Goal: Information Seeking & Learning: Learn about a topic

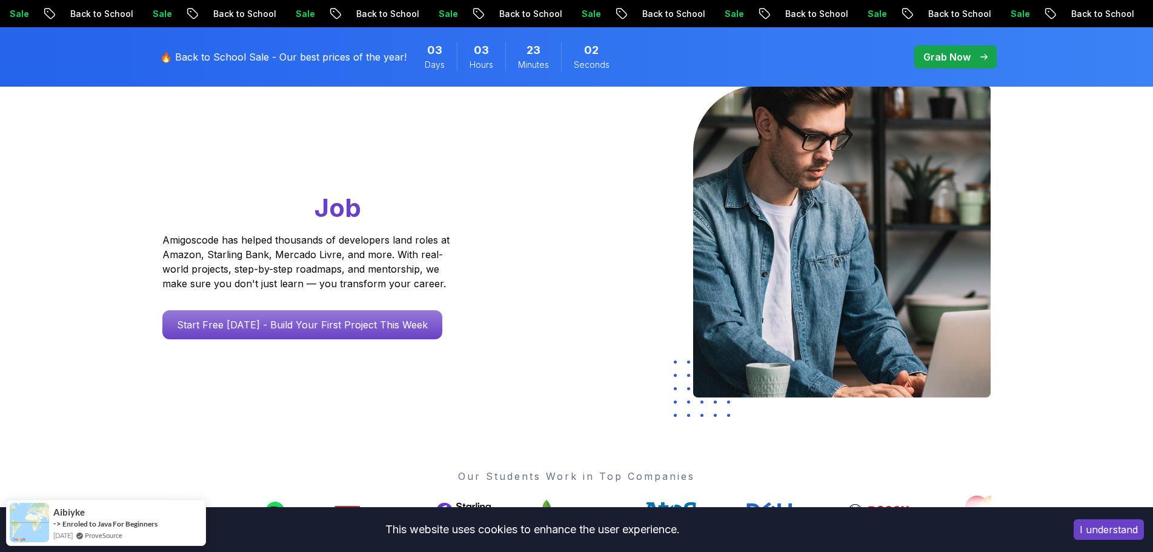
scroll to position [121, 0]
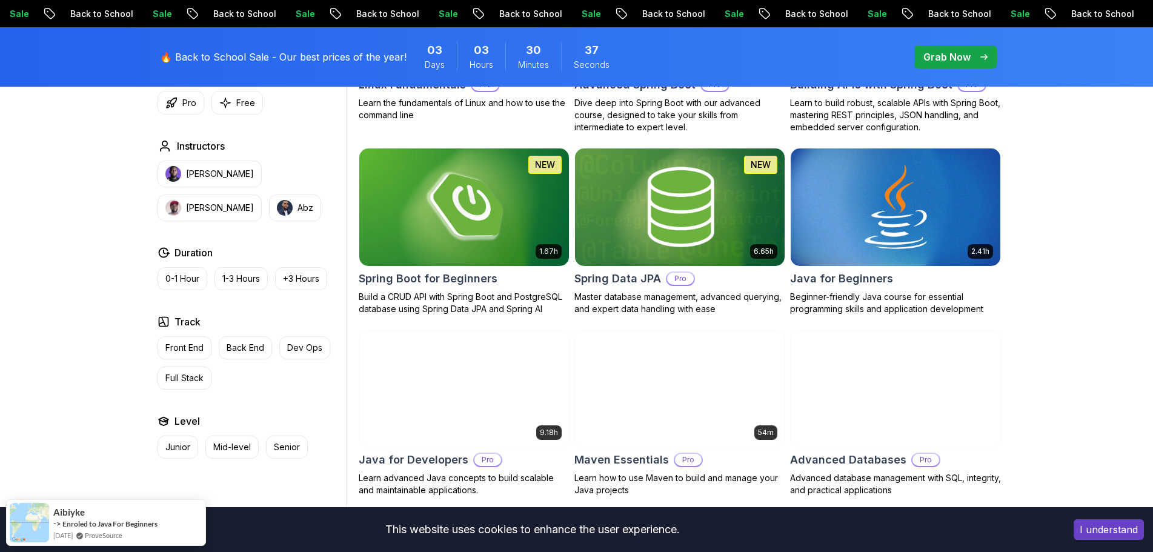
scroll to position [485, 0]
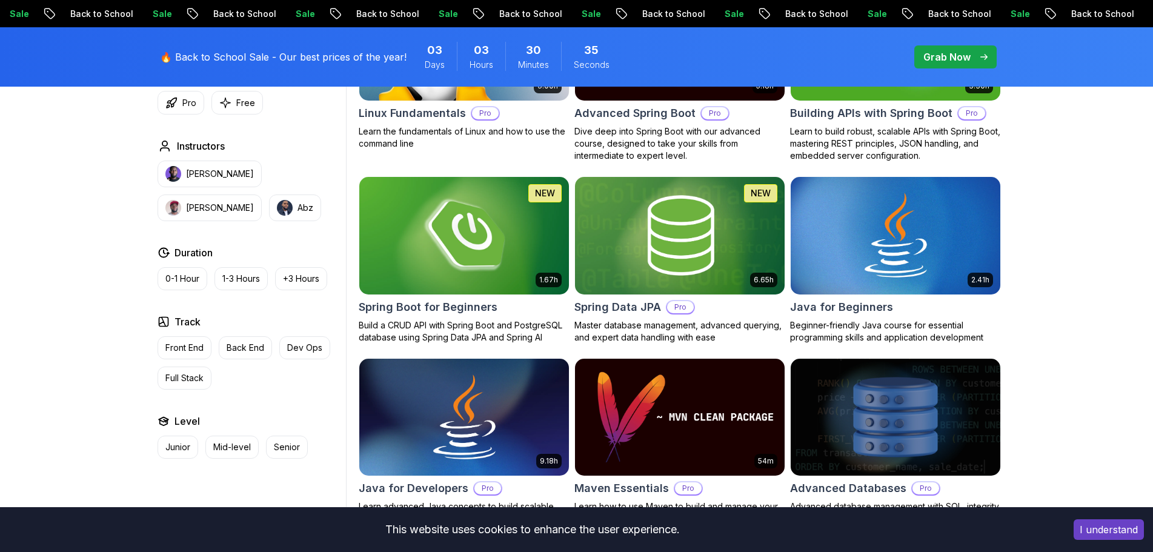
click at [491, 301] on h2 "Spring Boot for Beginners" at bounding box center [428, 307] width 139 height 17
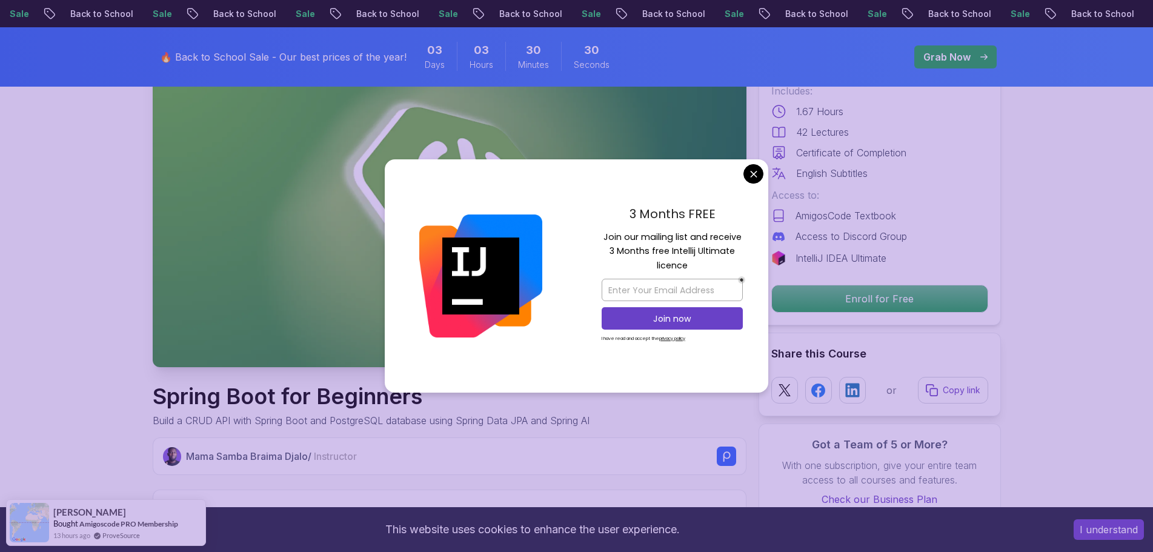
scroll to position [121, 0]
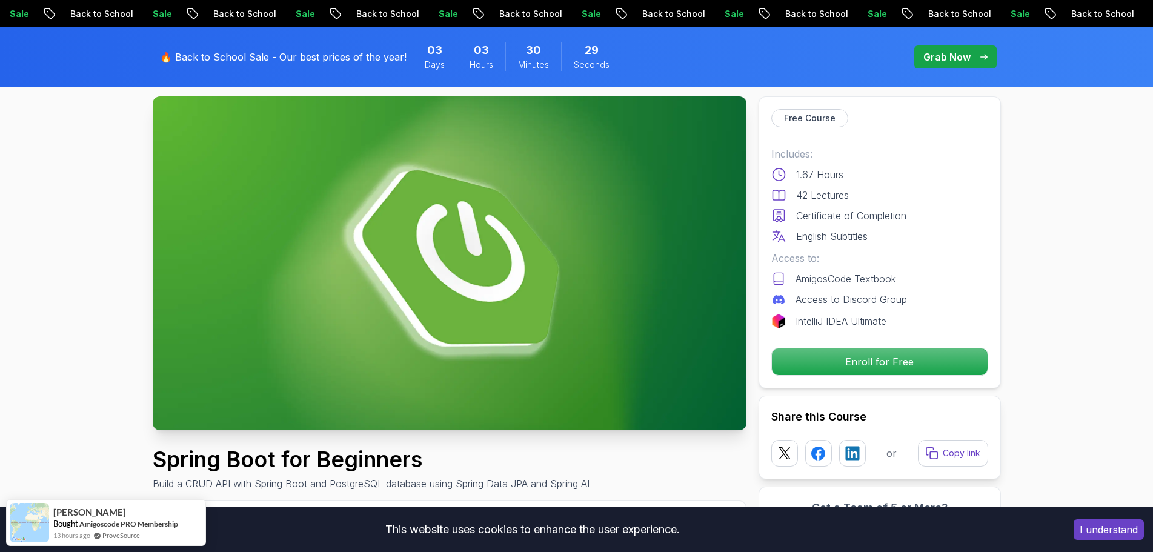
scroll to position [0, 0]
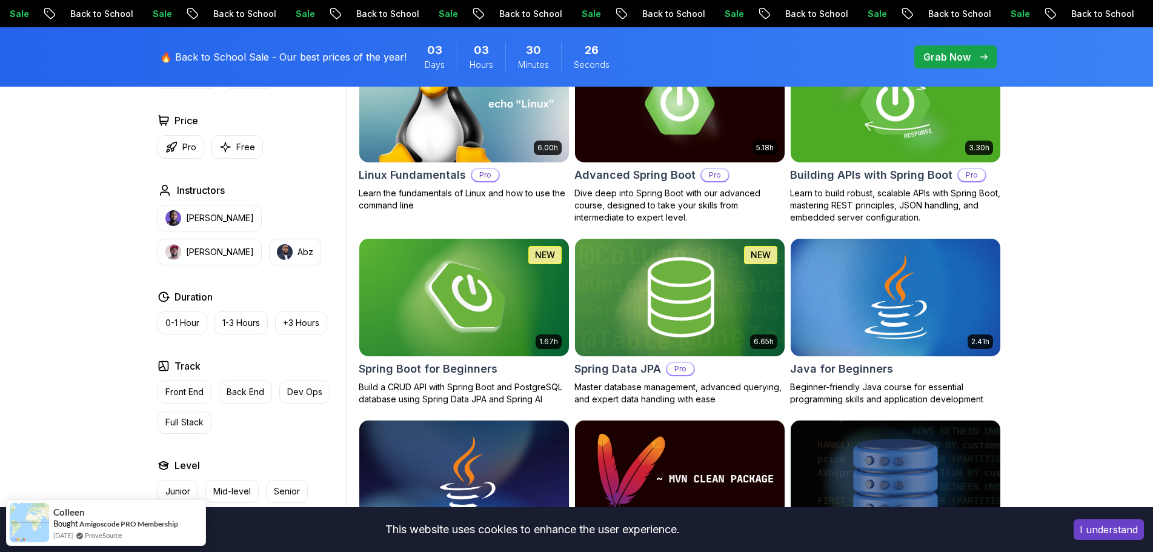
scroll to position [363, 0]
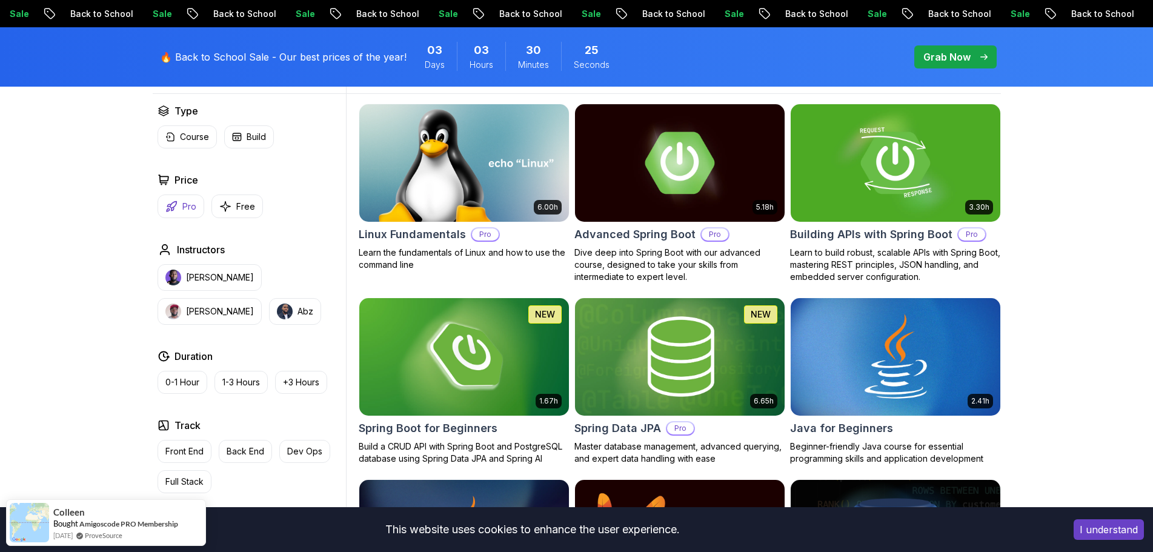
click at [181, 204] on button "Pro" at bounding box center [180, 206] width 47 height 24
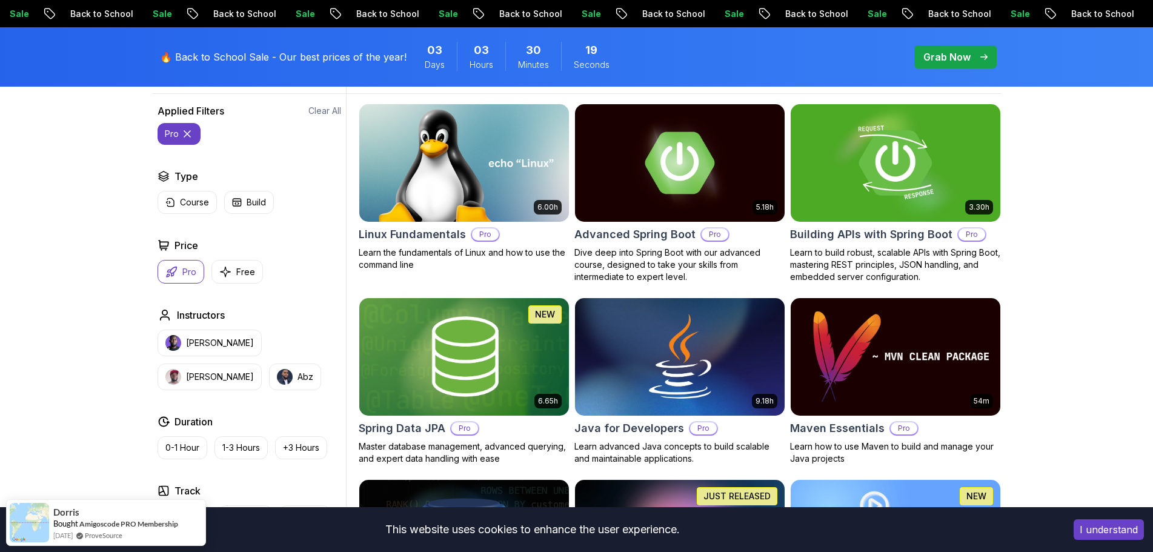
click at [856, 177] on img at bounding box center [895, 162] width 220 height 123
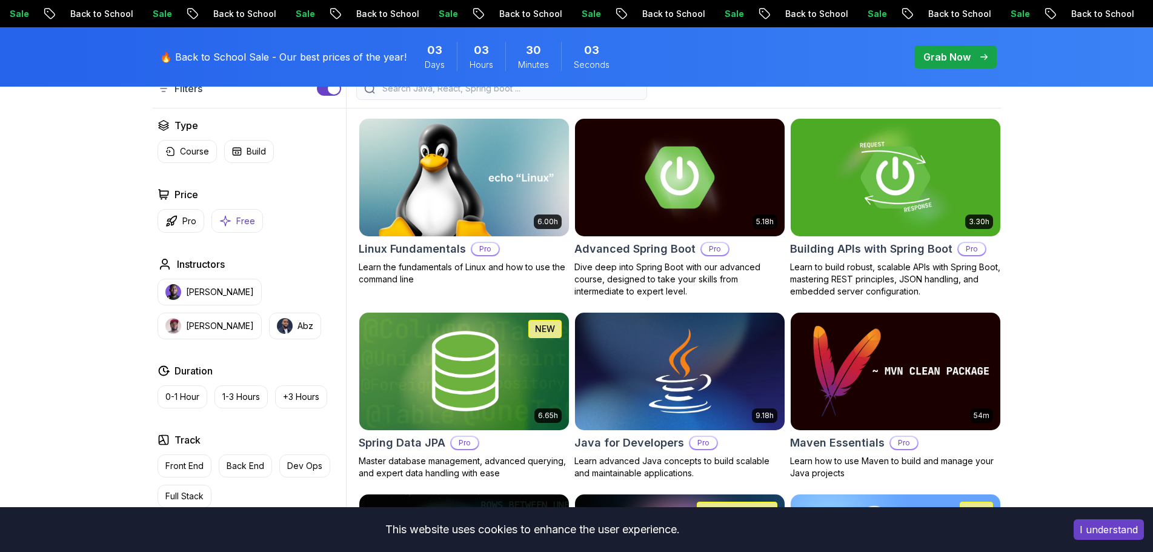
scroll to position [363, 0]
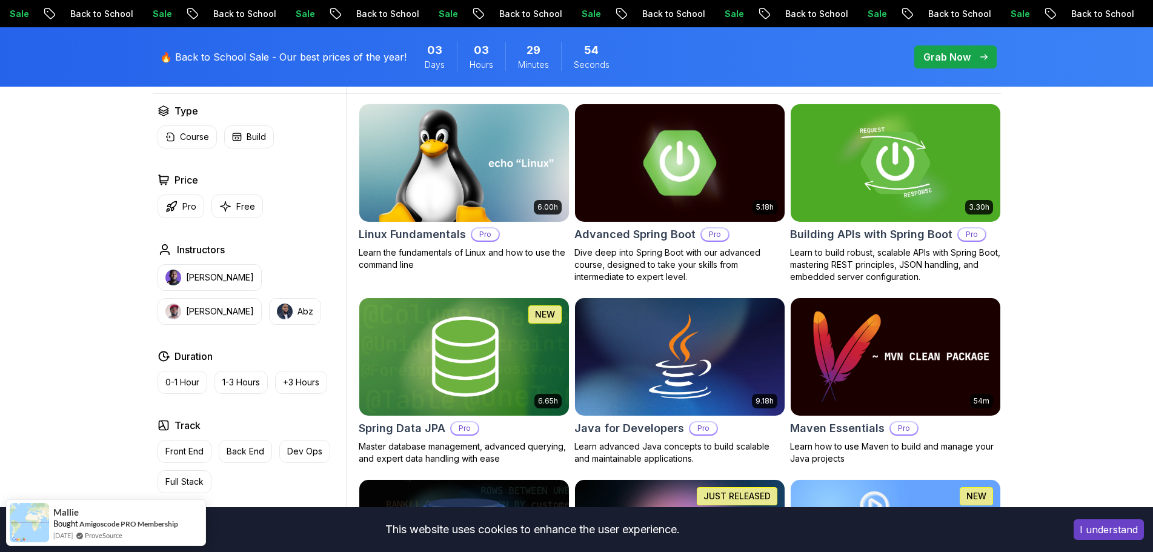
click at [665, 181] on img at bounding box center [679, 162] width 220 height 123
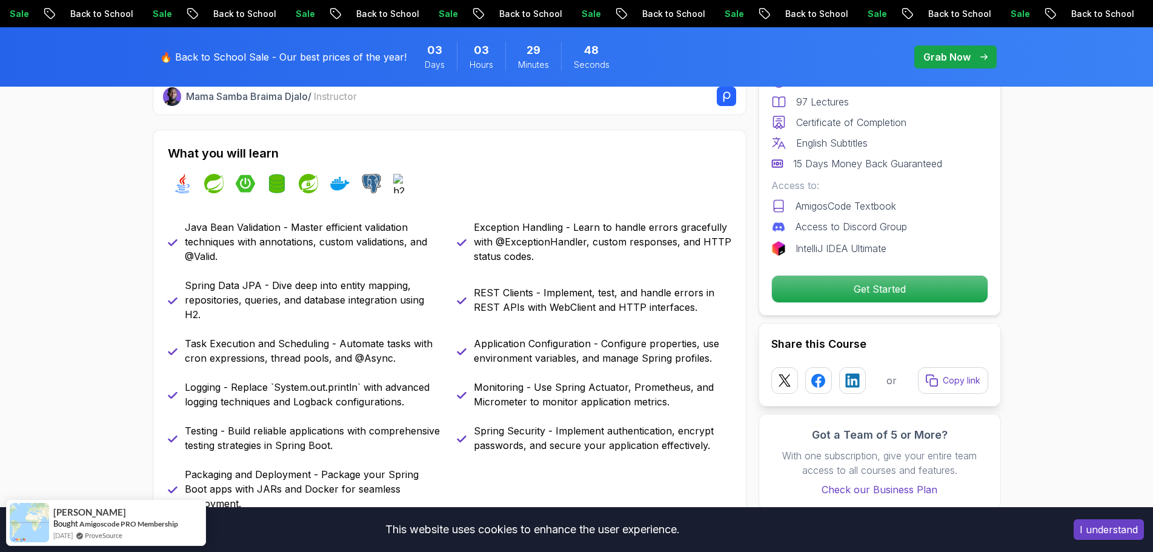
scroll to position [485, 0]
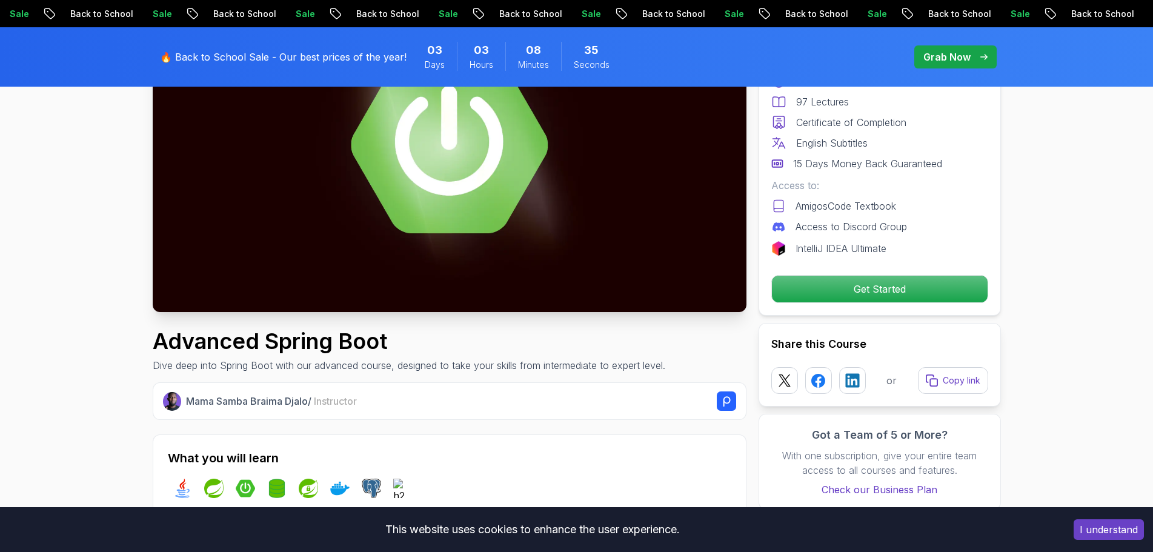
scroll to position [182, 0]
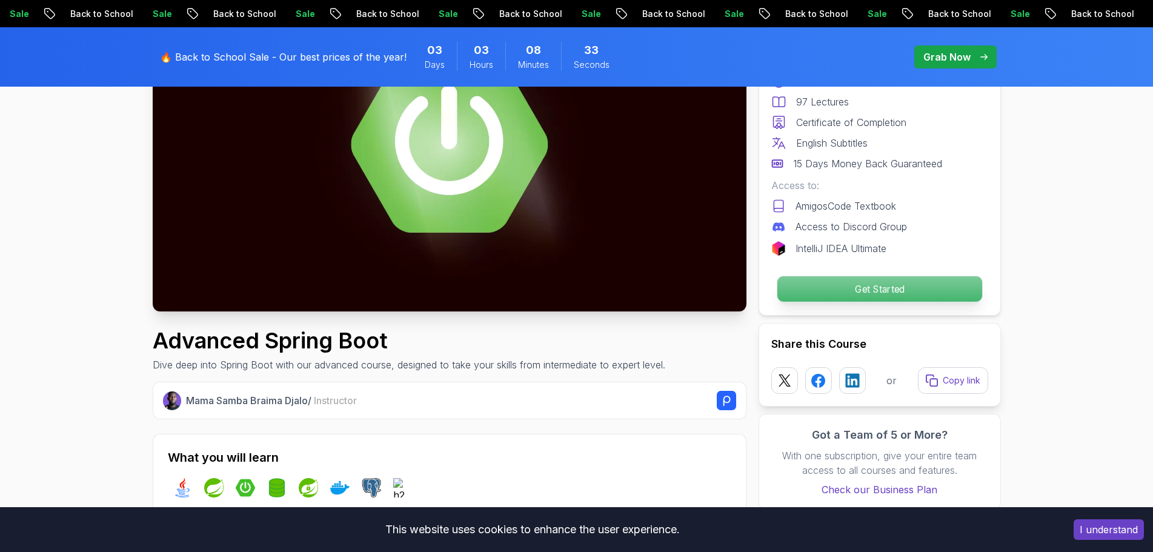
click at [815, 276] on button "Get Started" at bounding box center [879, 289] width 206 height 27
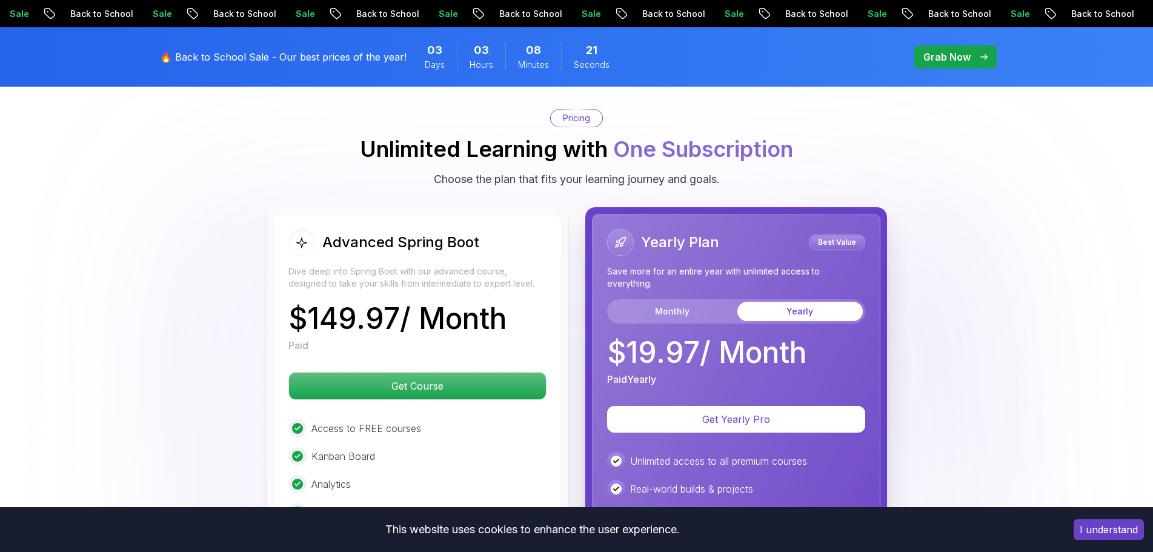
scroll to position [0, 0]
